Goal: Task Accomplishment & Management: Manage account settings

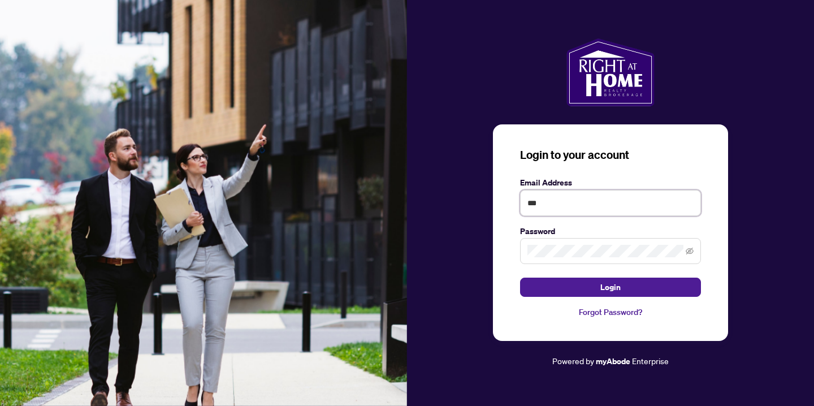
click at [562, 200] on input "***" at bounding box center [610, 203] width 181 height 26
type input "**********"
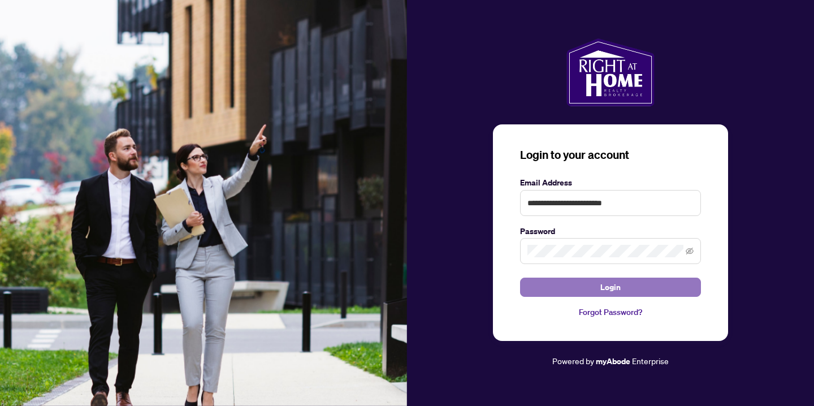
click at [599, 289] on button "Login" at bounding box center [610, 287] width 181 height 19
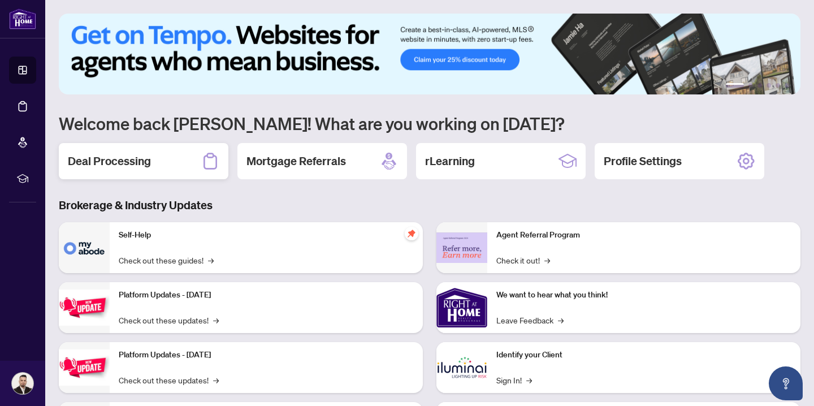
click at [171, 169] on div "Deal Processing" at bounding box center [144, 161] width 170 height 36
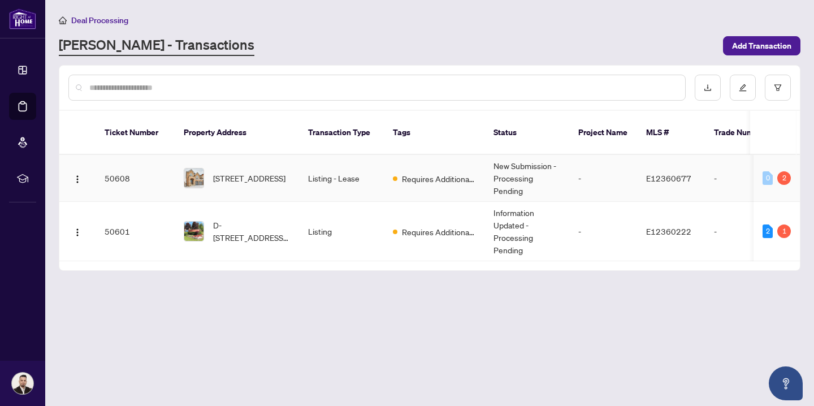
click at [322, 165] on td "Listing - Lease" at bounding box center [341, 178] width 85 height 47
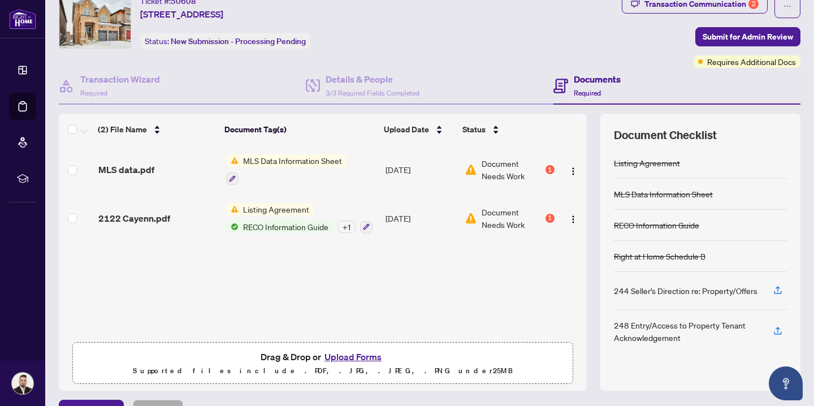
scroll to position [57, 0]
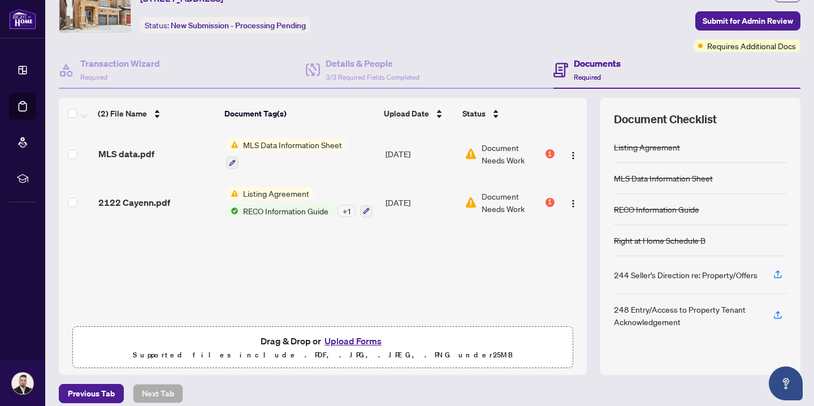
click at [338, 338] on button "Upload Forms" at bounding box center [353, 341] width 64 height 15
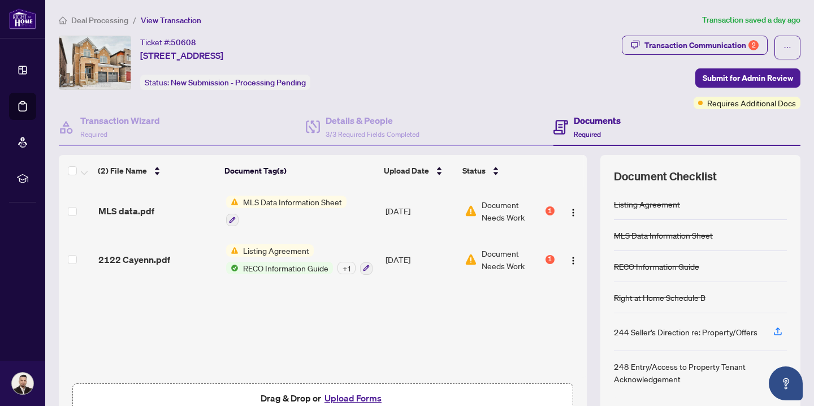
click at [107, 20] on span "Deal Processing" at bounding box center [99, 20] width 57 height 10
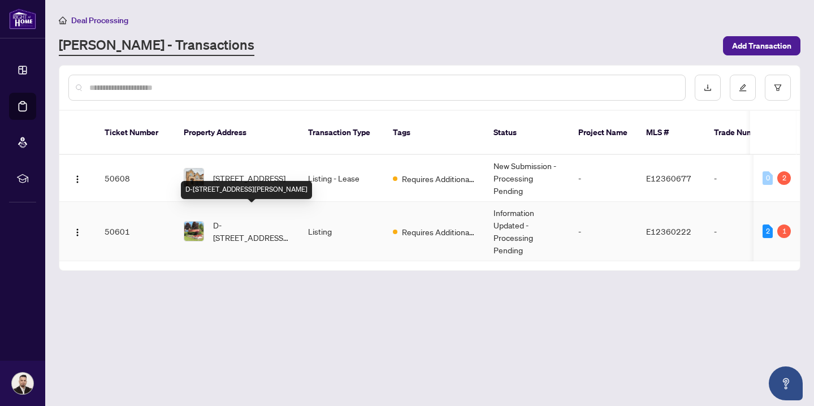
click at [248, 219] on span "D-[STREET_ADDRESS][PERSON_NAME]" at bounding box center [251, 231] width 77 height 25
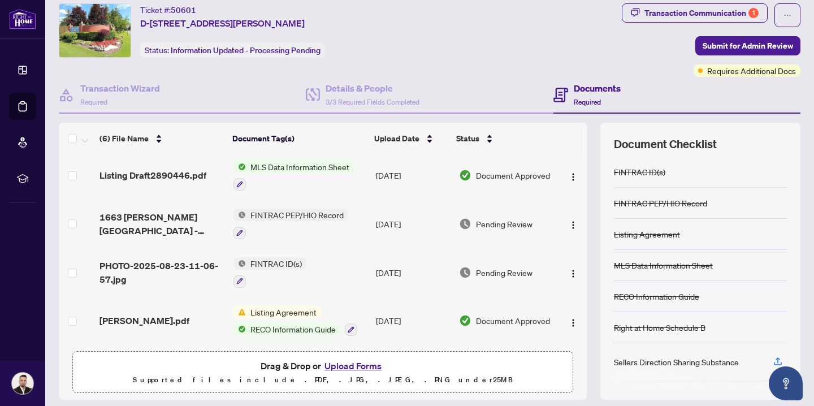
scroll to position [33, 0]
click at [335, 362] on button "Upload Forms" at bounding box center [353, 365] width 64 height 15
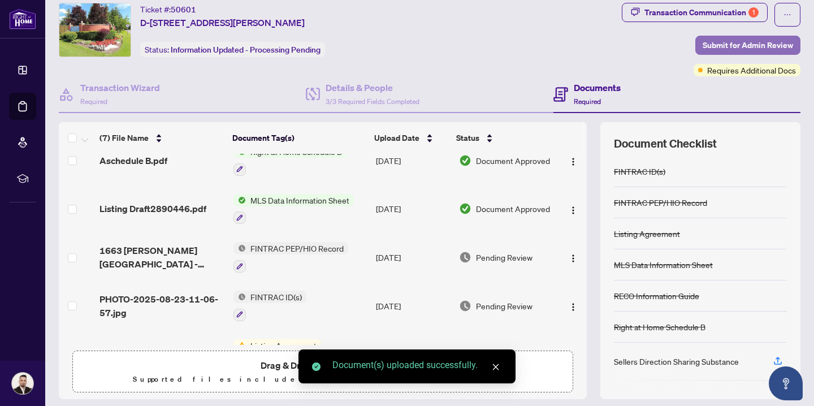
click at [738, 47] on span "Submit for Admin Review" at bounding box center [748, 45] width 90 height 18
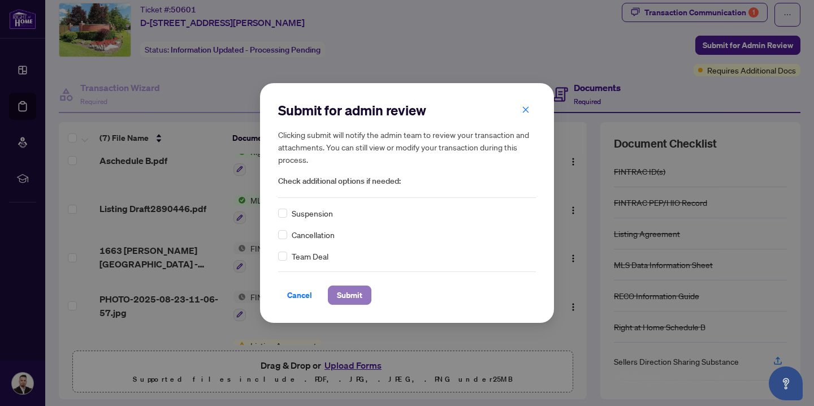
click at [352, 292] on span "Submit" at bounding box center [349, 295] width 25 height 18
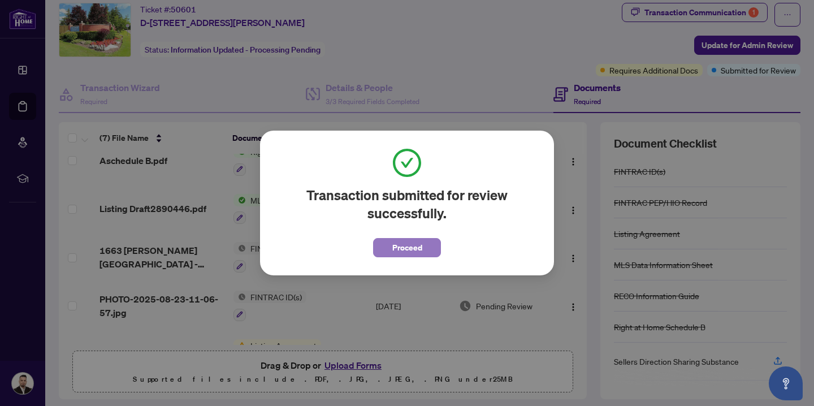
click at [421, 253] on span "Proceed" at bounding box center [407, 248] width 30 height 18
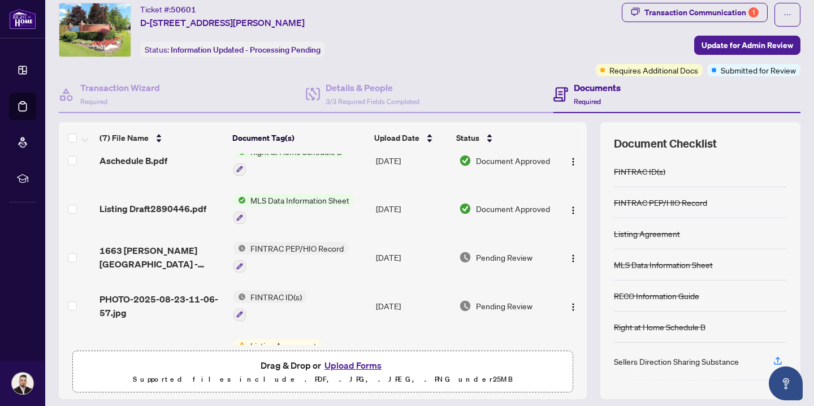
scroll to position [0, 0]
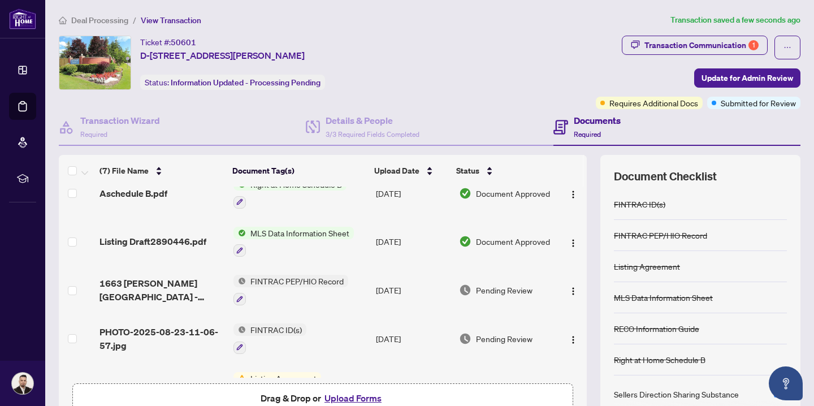
click at [97, 19] on span "Deal Processing" at bounding box center [99, 20] width 57 height 10
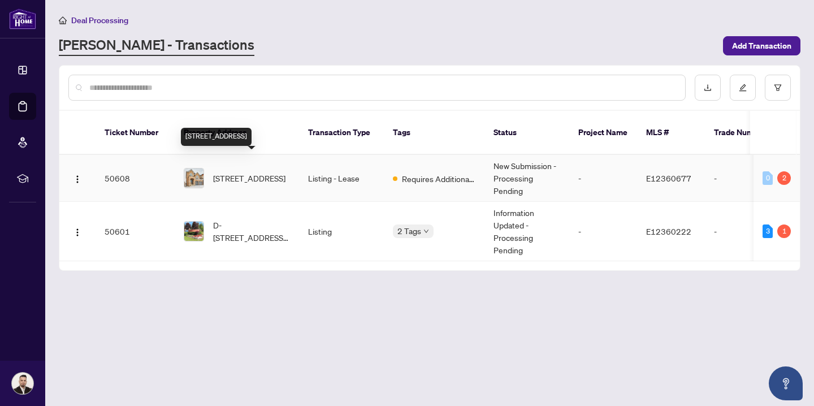
click at [233, 172] on span "[STREET_ADDRESS]" at bounding box center [249, 178] width 72 height 12
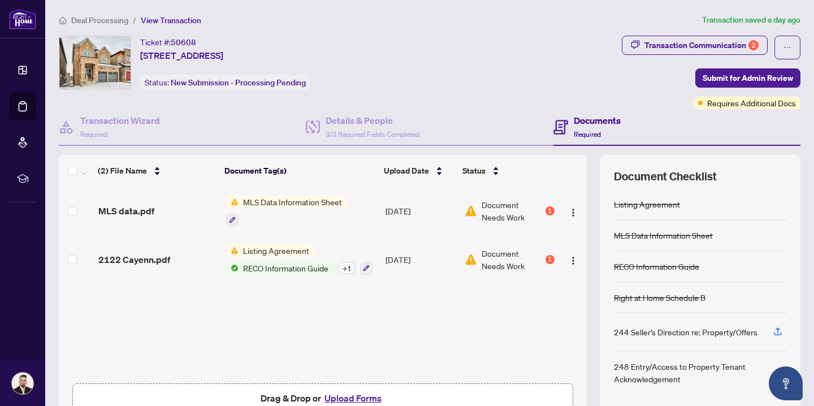
click at [83, 17] on span "Deal Processing" at bounding box center [99, 20] width 57 height 10
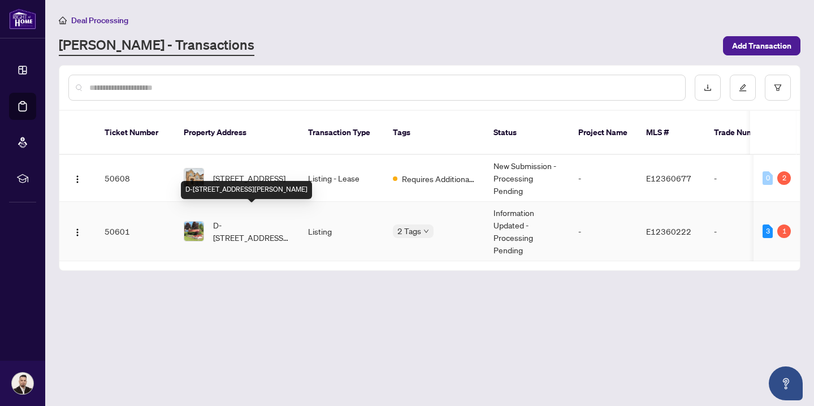
click at [268, 219] on span "D-[STREET_ADDRESS][PERSON_NAME]" at bounding box center [251, 231] width 77 height 25
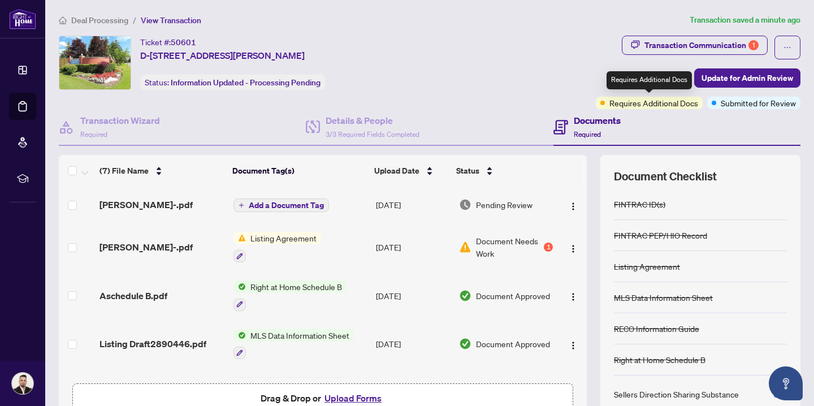
click at [673, 101] on span "Requires Additional Docs" at bounding box center [653, 103] width 89 height 12
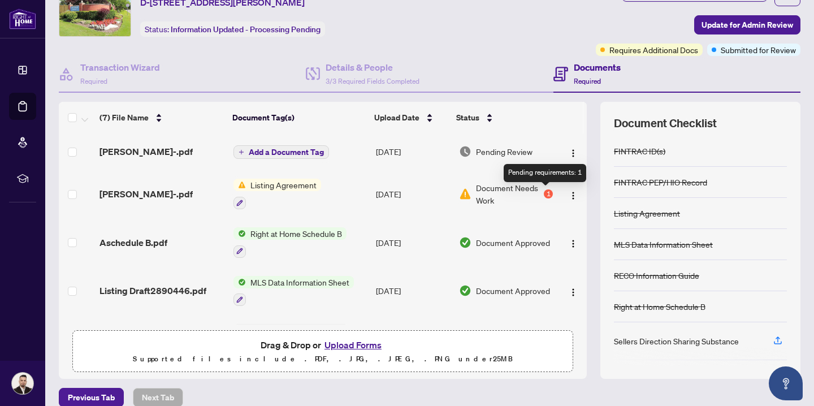
click at [545, 193] on div "1" at bounding box center [548, 193] width 9 height 9
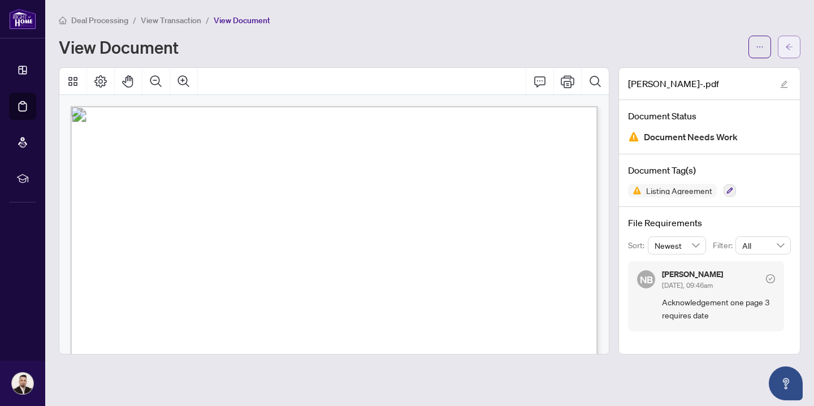
click at [790, 46] on icon "arrow-left" at bounding box center [789, 47] width 8 height 8
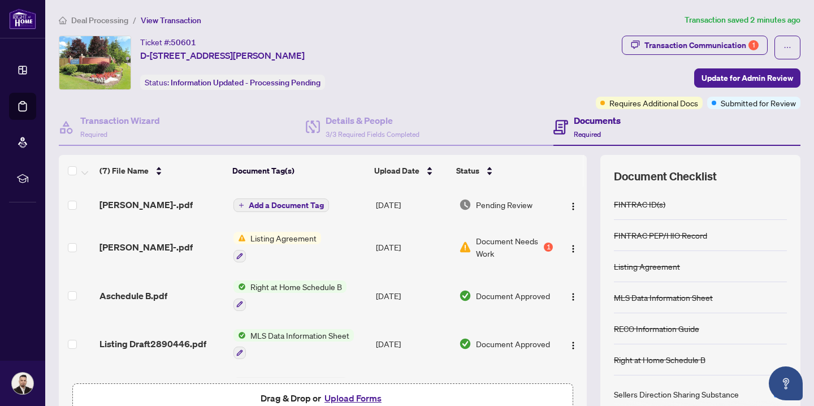
click at [75, 20] on span "Deal Processing" at bounding box center [99, 20] width 57 height 10
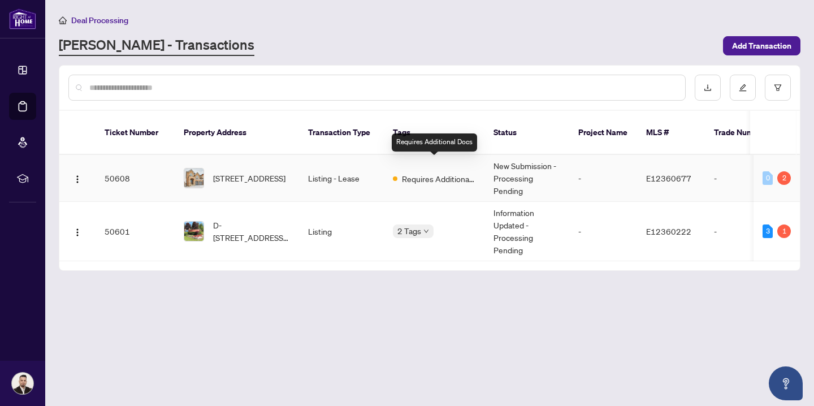
click at [401, 171] on div "Requires Additional Docs" at bounding box center [434, 178] width 83 height 14
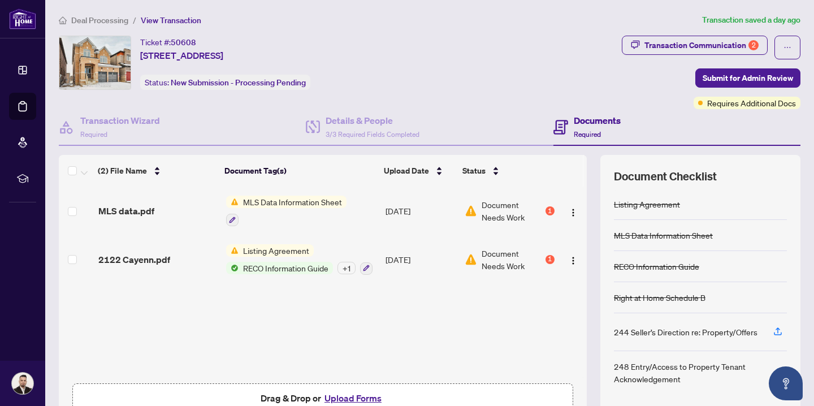
scroll to position [67, 0]
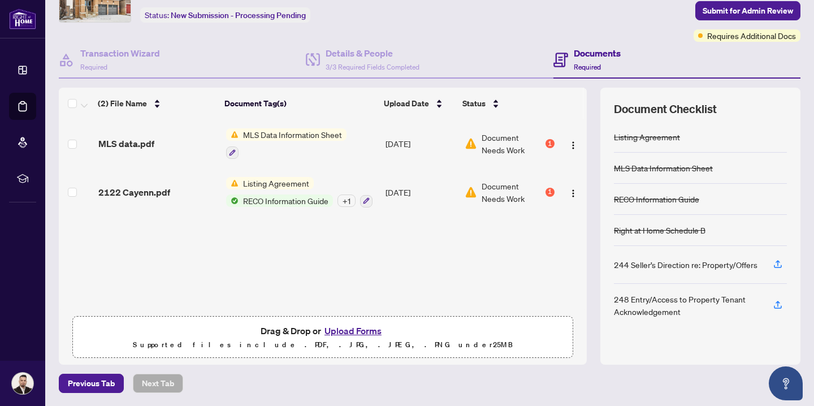
click at [347, 328] on button "Upload Forms" at bounding box center [353, 330] width 64 height 15
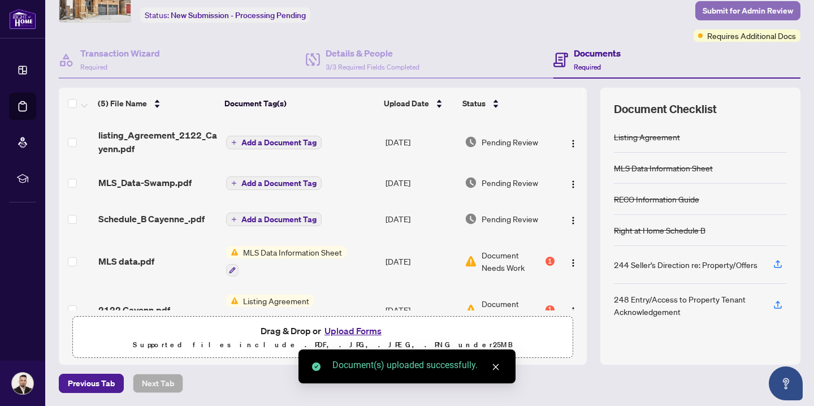
click at [732, 10] on span "Submit for Admin Review" at bounding box center [748, 11] width 90 height 18
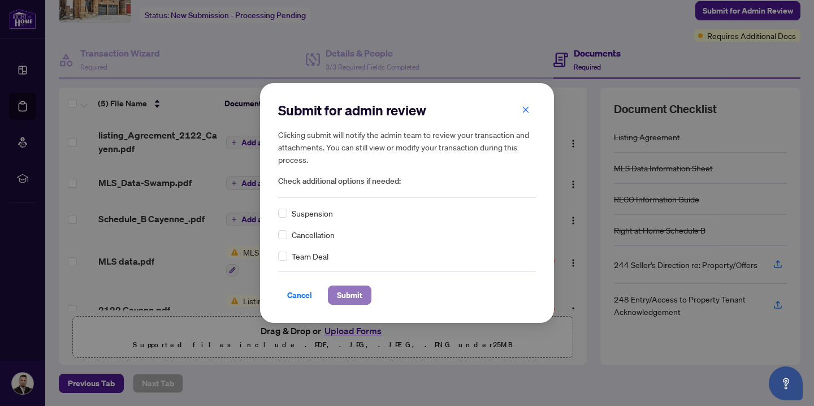
click at [356, 290] on span "Submit" at bounding box center [349, 295] width 25 height 18
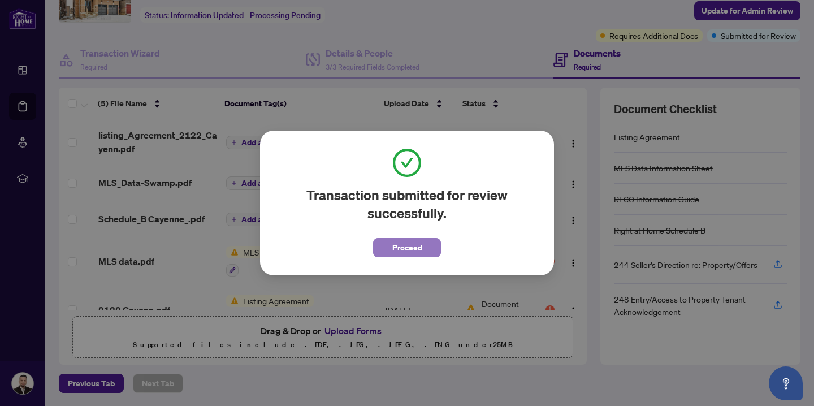
click at [397, 248] on span "Proceed" at bounding box center [407, 248] width 30 height 18
